Goal: Communication & Community: Ask a question

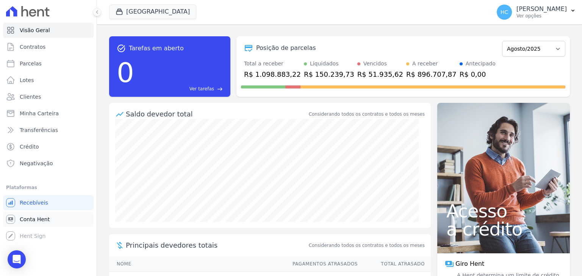
click at [32, 218] on span "Conta Hent" at bounding box center [35, 220] width 30 height 8
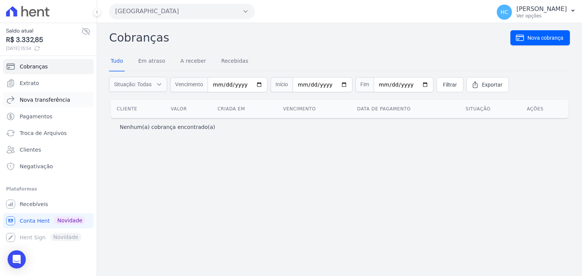
click at [24, 105] on link "Nova transferência" at bounding box center [48, 99] width 90 height 15
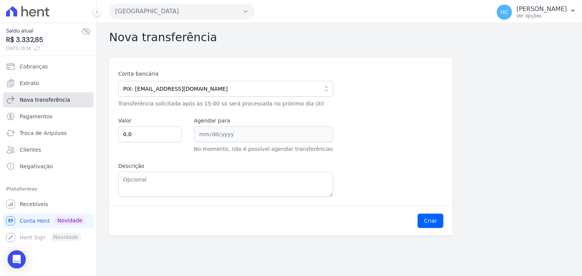
click at [41, 95] on link "Nova transferência" at bounding box center [48, 99] width 90 height 15
click at [33, 88] on link "Extrato" at bounding box center [48, 83] width 90 height 15
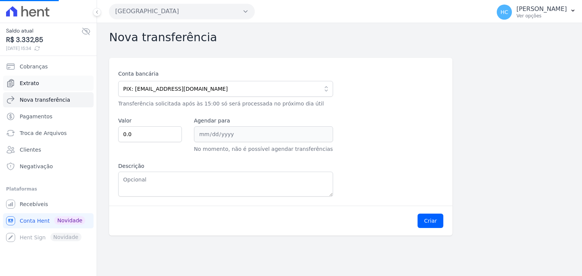
click at [47, 89] on link "Extrato" at bounding box center [48, 83] width 90 height 15
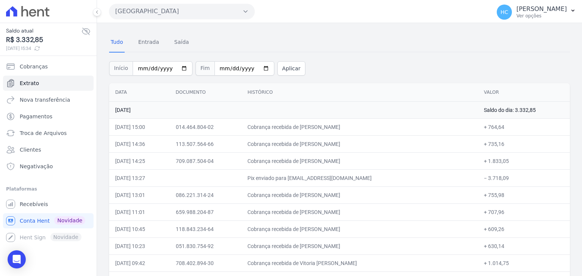
scroll to position [20, 0]
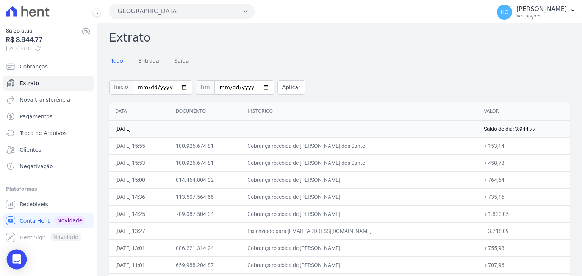
click at [15, 259] on icon "Open Intercom Messenger" at bounding box center [16, 260] width 9 height 10
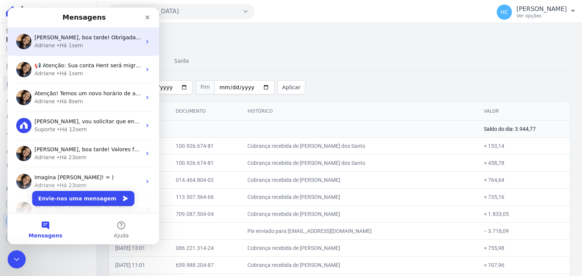
click at [50, 43] on div "Adriane" at bounding box center [44, 46] width 20 height 8
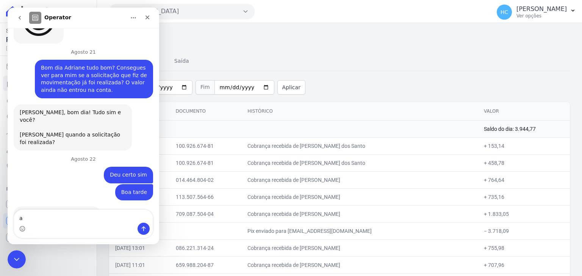
scroll to position [722, 0]
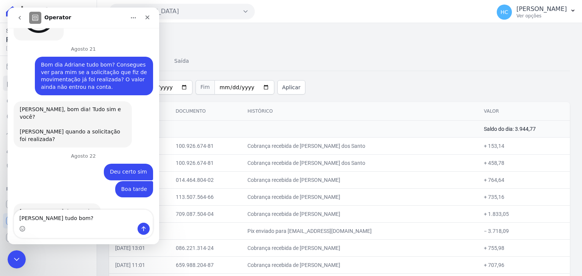
type textarea "[PERSON_NAME] tudo bom?"
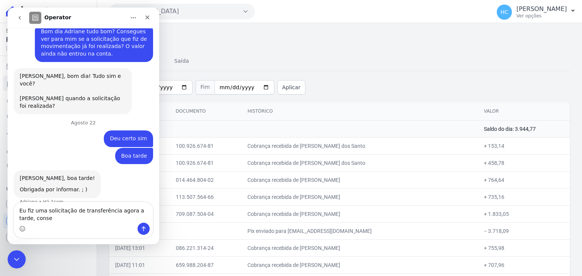
scroll to position [763, 0]
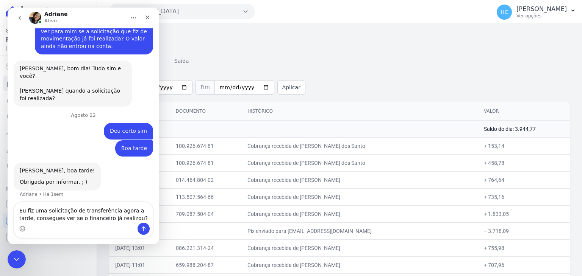
type textarea "Eu fiz uma solicitação de transferência agora a tarde, consegues ver se o finan…"
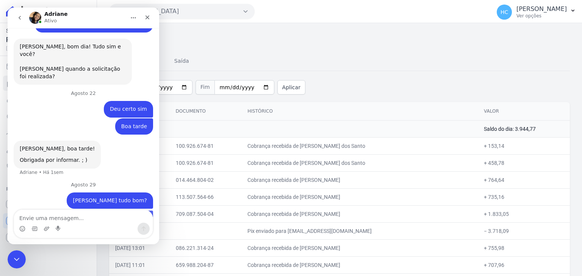
scroll to position [787, 0]
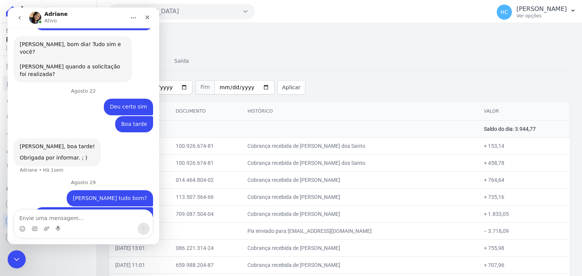
click at [374, 90] on div "Início [DATE] Fim [DATE] Aplicar" at bounding box center [339, 86] width 460 height 31
